Goal: Information Seeking & Learning: Learn about a topic

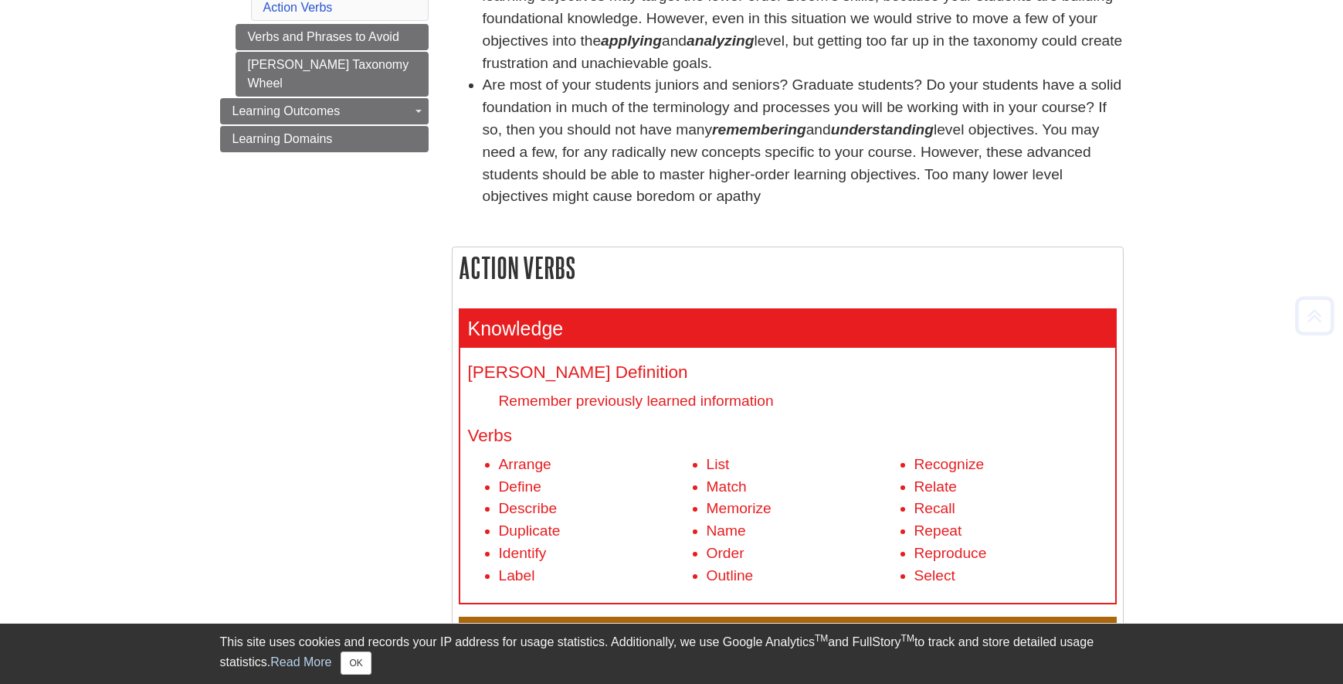
scroll to position [309, 0]
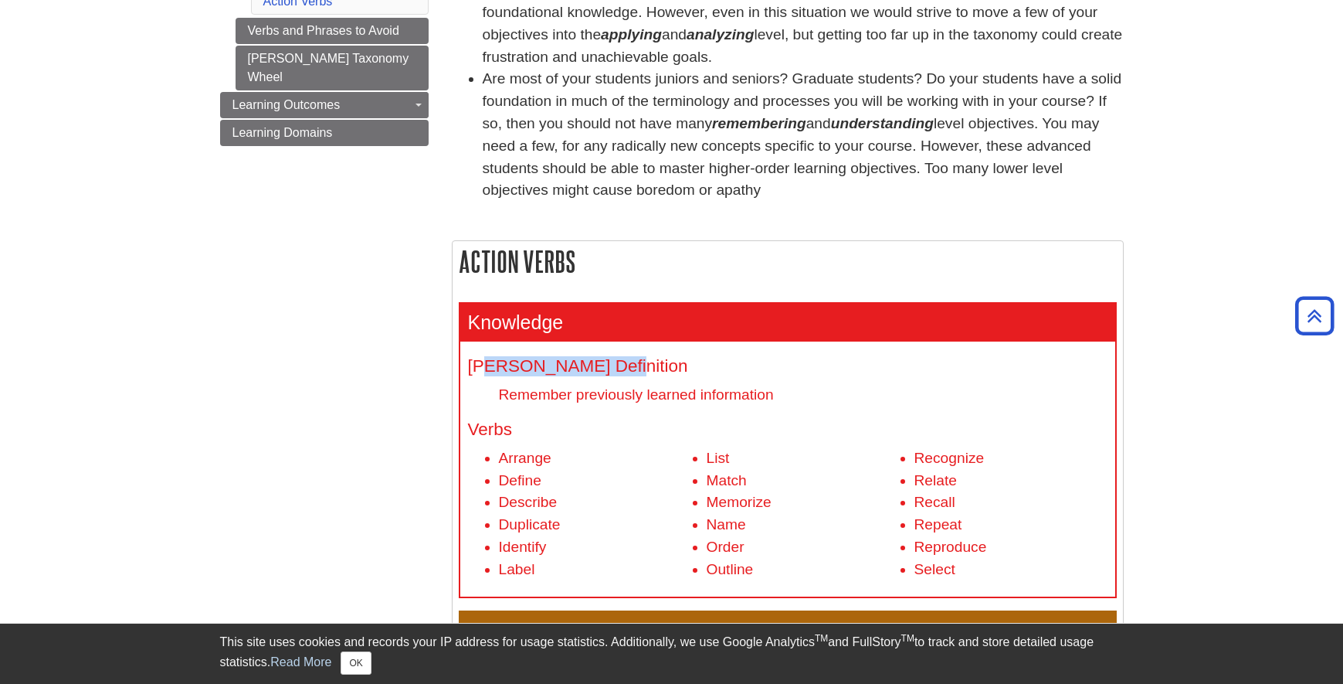
drag, startPoint x: 483, startPoint y: 366, endPoint x: 612, endPoint y: 352, distance: 129.7
click at [612, 352] on div "[PERSON_NAME] Definition Remember previously learned information Verbs Arrange …" at bounding box center [787, 468] width 655 height 255
drag, startPoint x: 610, startPoint y: 400, endPoint x: 685, endPoint y: 395, distance: 75.1
click at [675, 395] on dd "Remember previously learned information" at bounding box center [803, 394] width 609 height 21
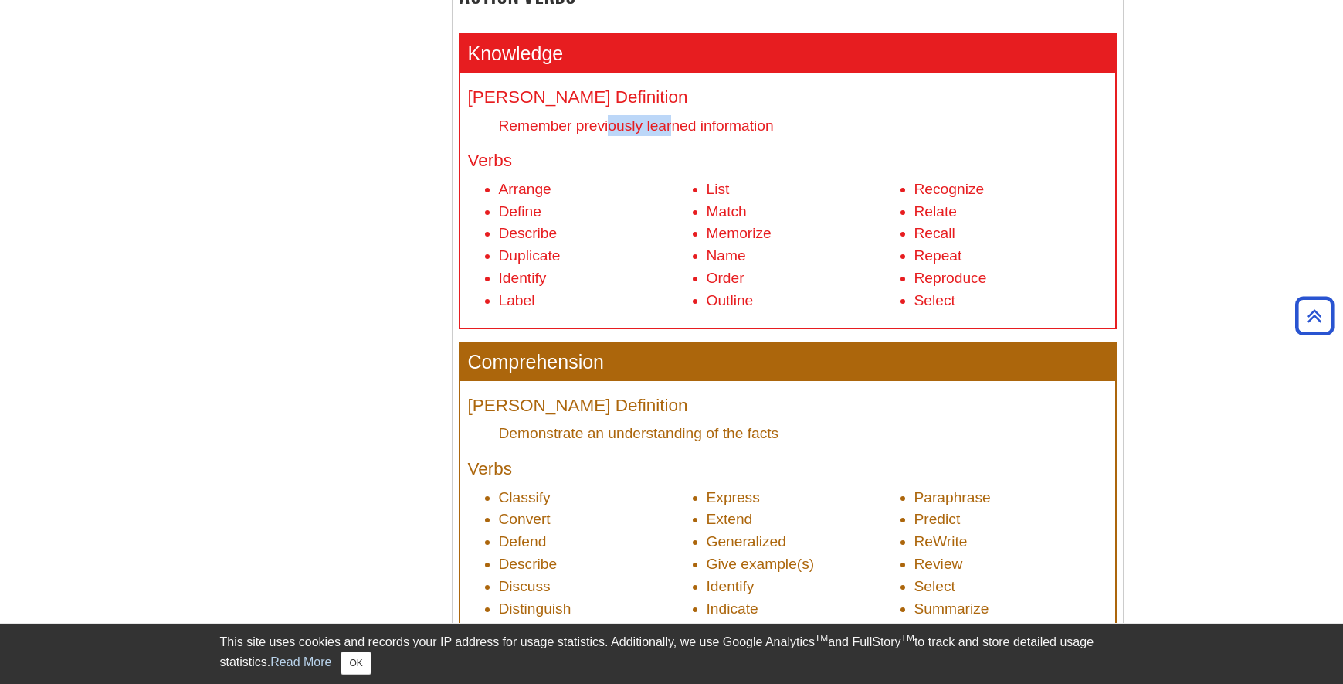
scroll to position [618, 0]
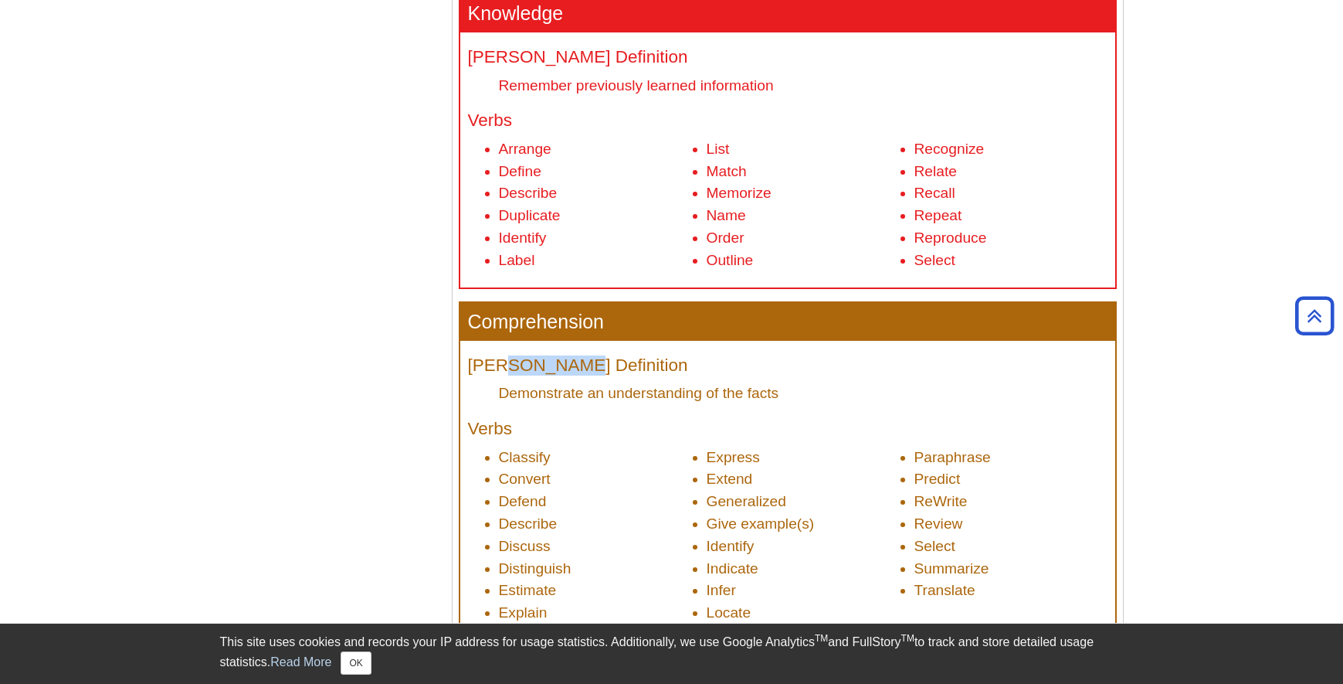
drag, startPoint x: 505, startPoint y: 361, endPoint x: 568, endPoint y: 358, distance: 62.6
click at [565, 358] on h4 "[PERSON_NAME] Definition" at bounding box center [788, 365] width 640 height 19
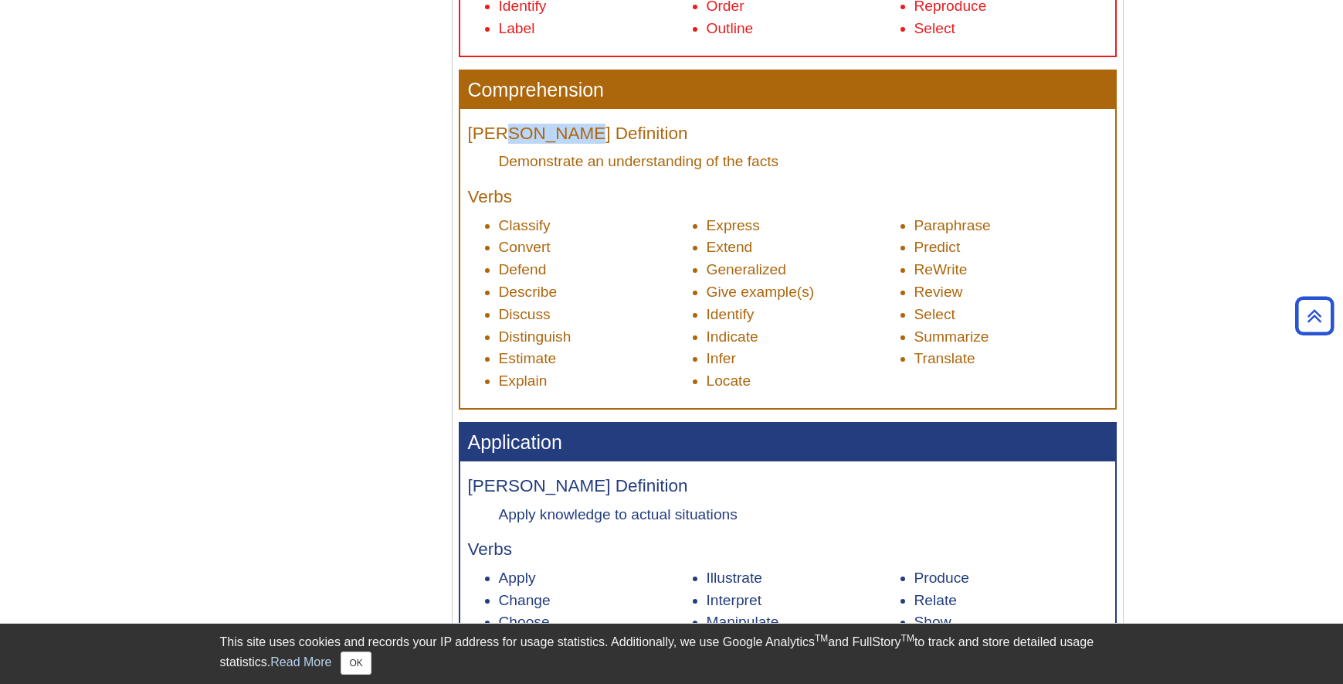
scroll to position [927, 0]
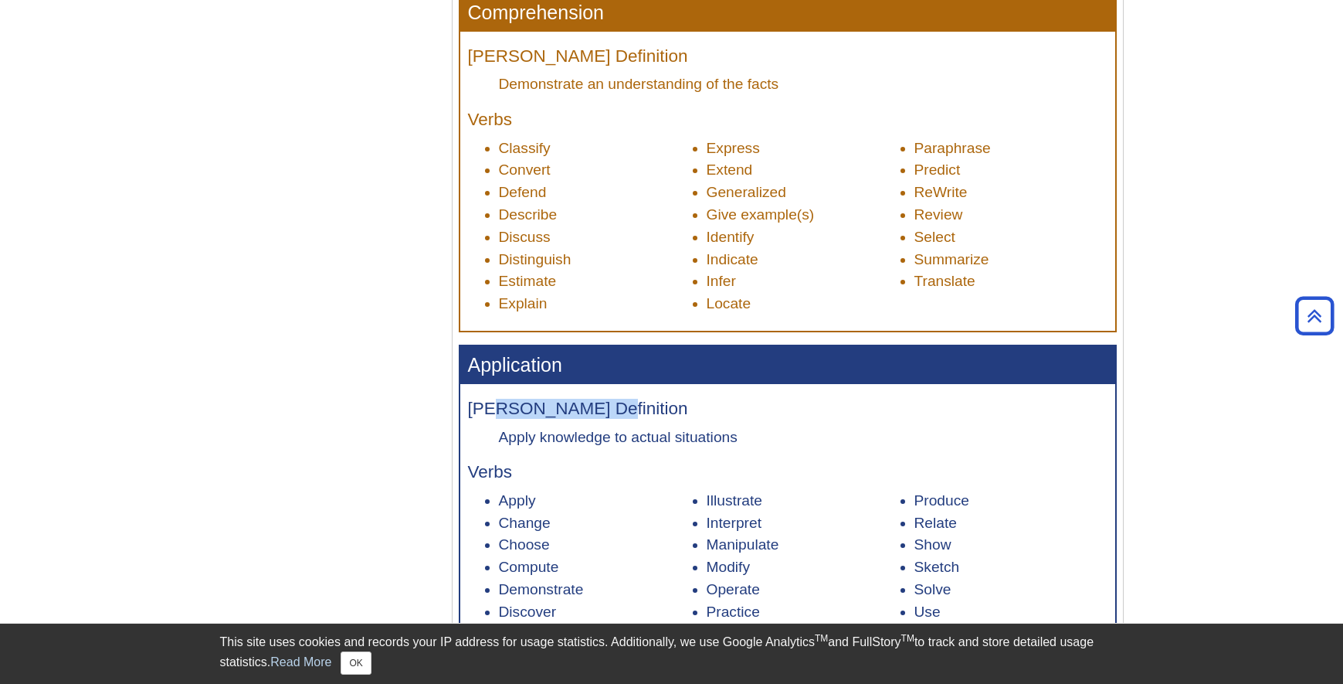
drag, startPoint x: 501, startPoint y: 415, endPoint x: 588, endPoint y: 407, distance: 86.8
click at [588, 407] on h4 "[PERSON_NAME] Definition" at bounding box center [788, 408] width 640 height 19
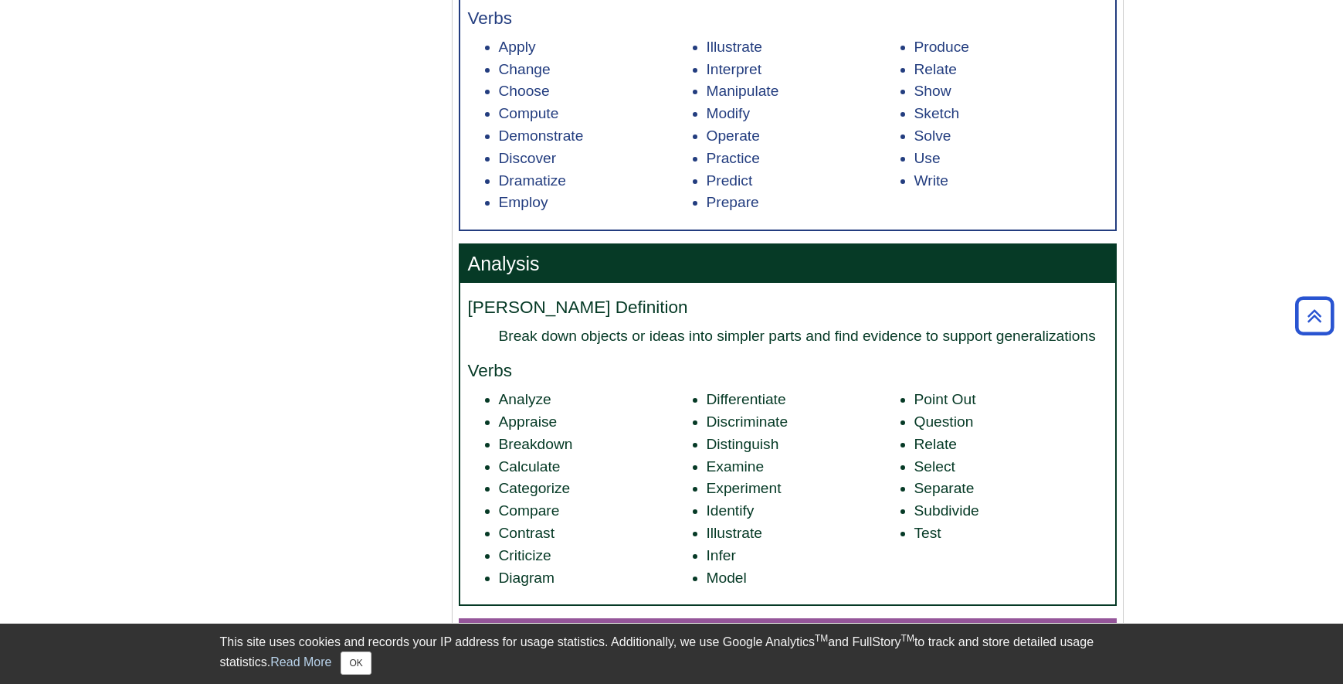
scroll to position [1390, 0]
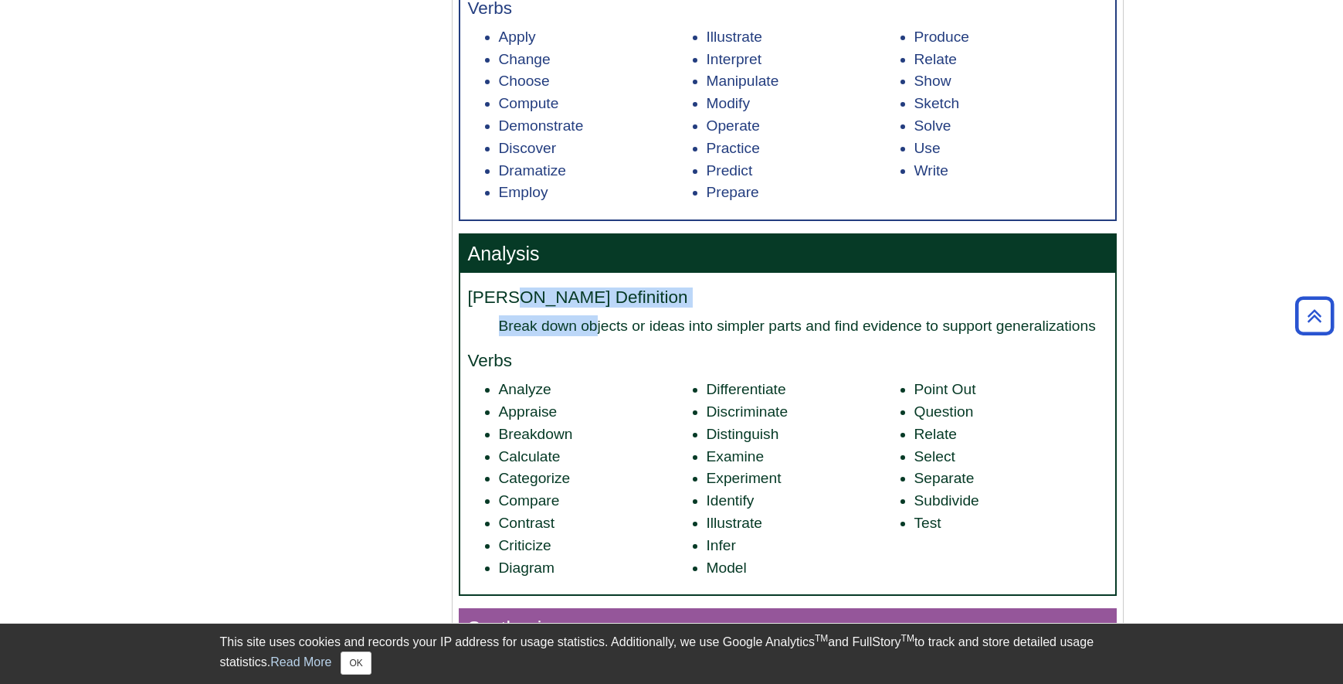
drag, startPoint x: 513, startPoint y: 303, endPoint x: 602, endPoint y: 328, distance: 92.4
click at [599, 327] on dl "[PERSON_NAME] Definition Break down objects or ideas into simpler parts and fin…" at bounding box center [788, 312] width 640 height 48
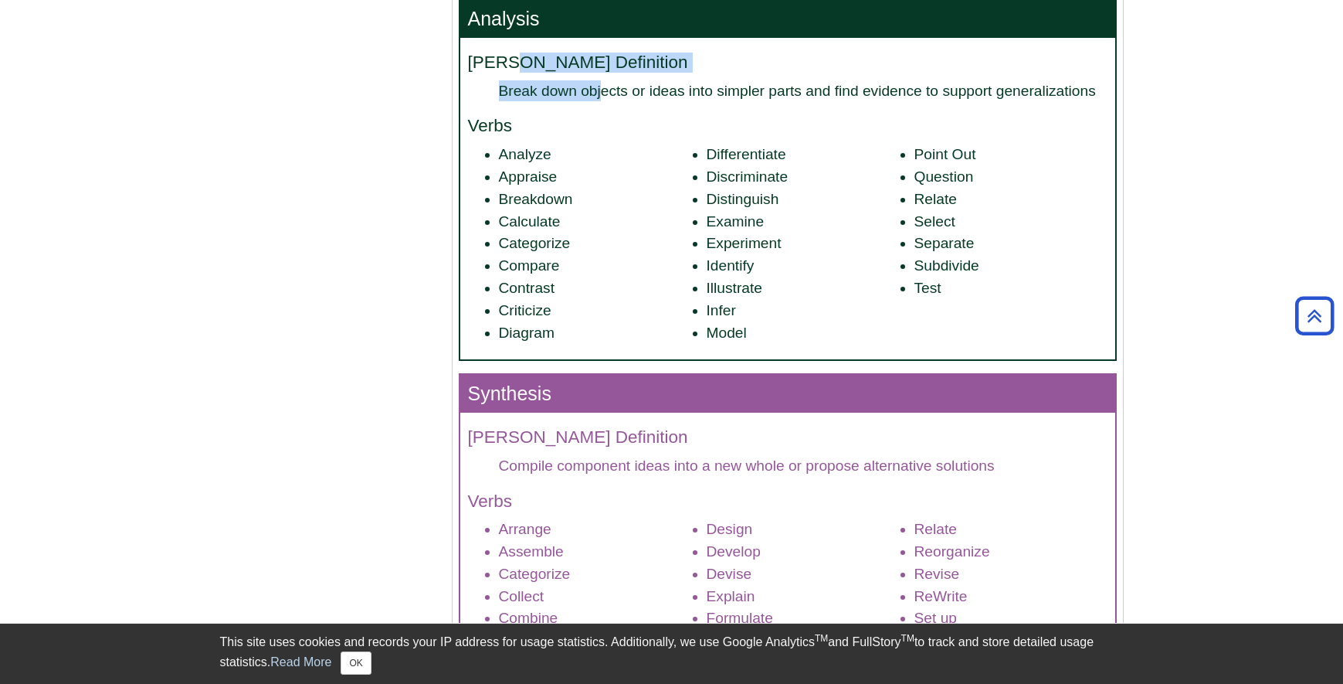
scroll to position [1699, 0]
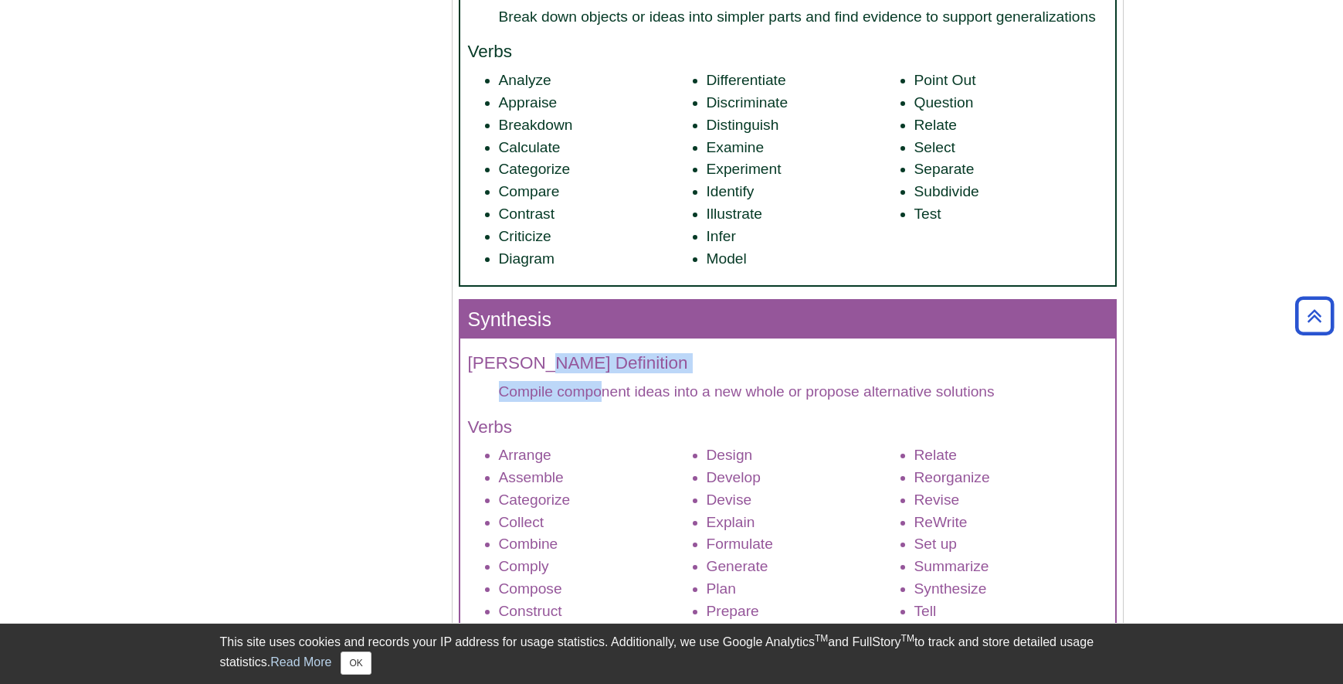
drag, startPoint x: 539, startPoint y: 373, endPoint x: 606, endPoint y: 399, distance: 71.4
click at [606, 399] on dl "[PERSON_NAME] Definition Compile component ideas into a new whole or propose al…" at bounding box center [788, 378] width 640 height 48
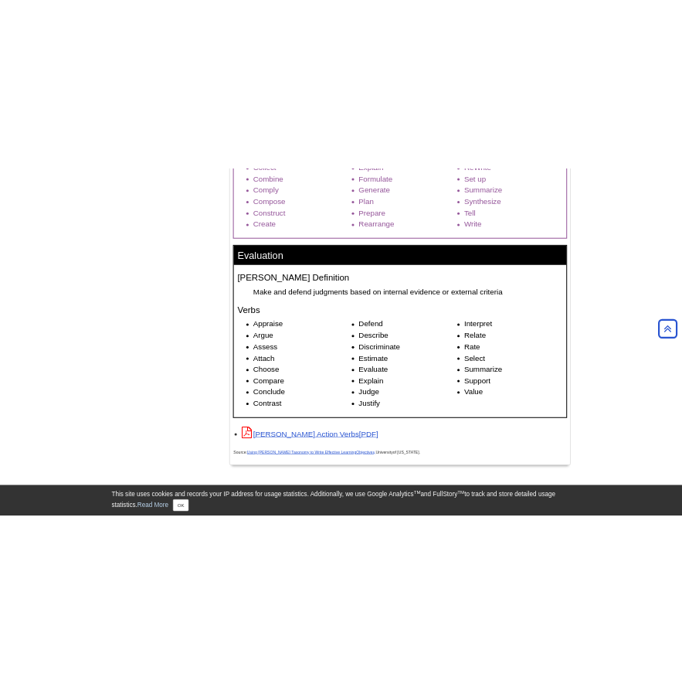
scroll to position [2240, 0]
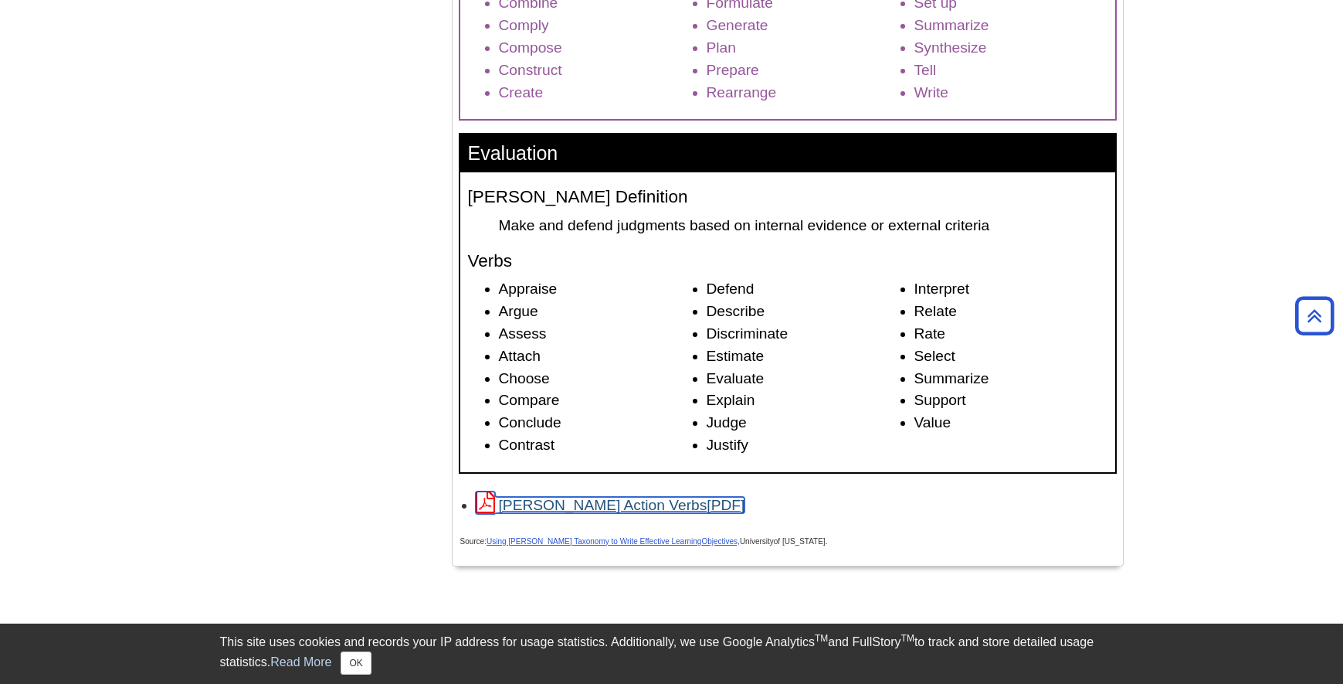
click at [602, 499] on link "[PERSON_NAME] Action Verbs" at bounding box center [611, 505] width 270 height 16
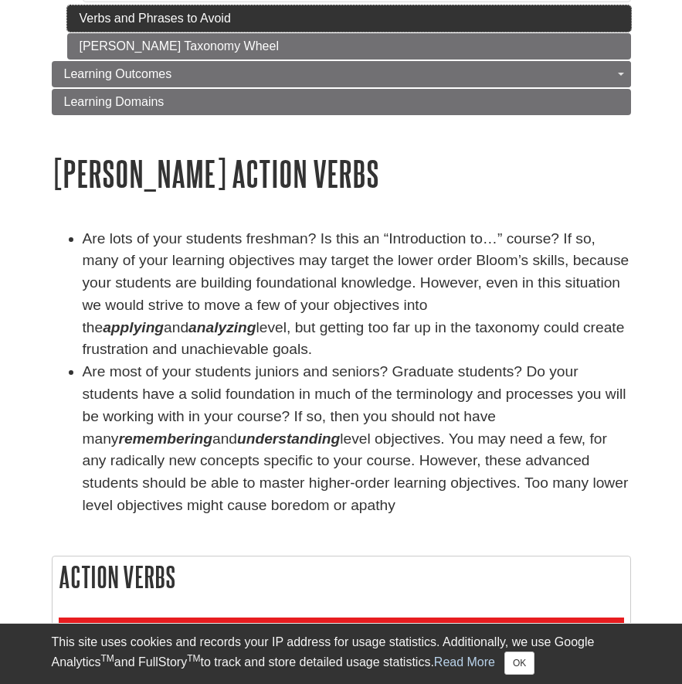
scroll to position [309, 0]
